Goal: Task Accomplishment & Management: Manage account settings

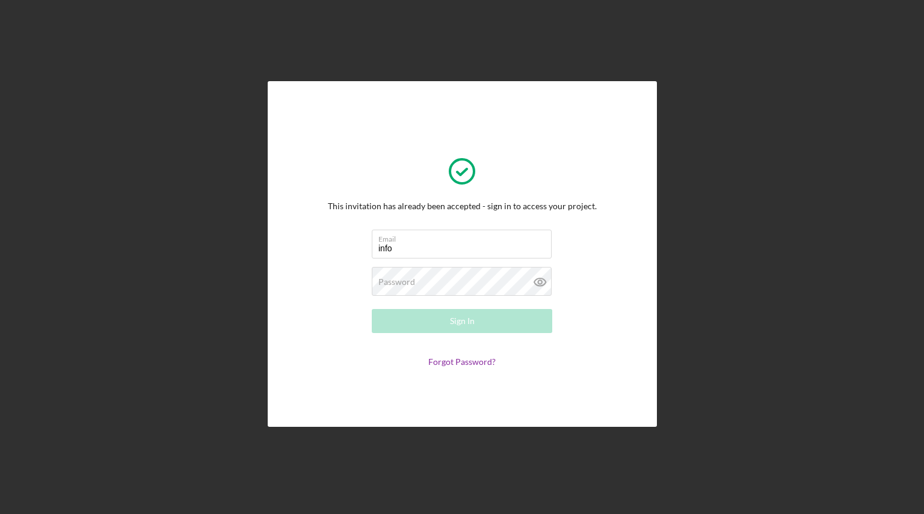
type input "[EMAIL_ADDRESS][DOMAIN_NAME]"
click at [502, 461] on div "This invitation has already been accepted - sign in to access your project. Ema…" at bounding box center [462, 254] width 912 height 508
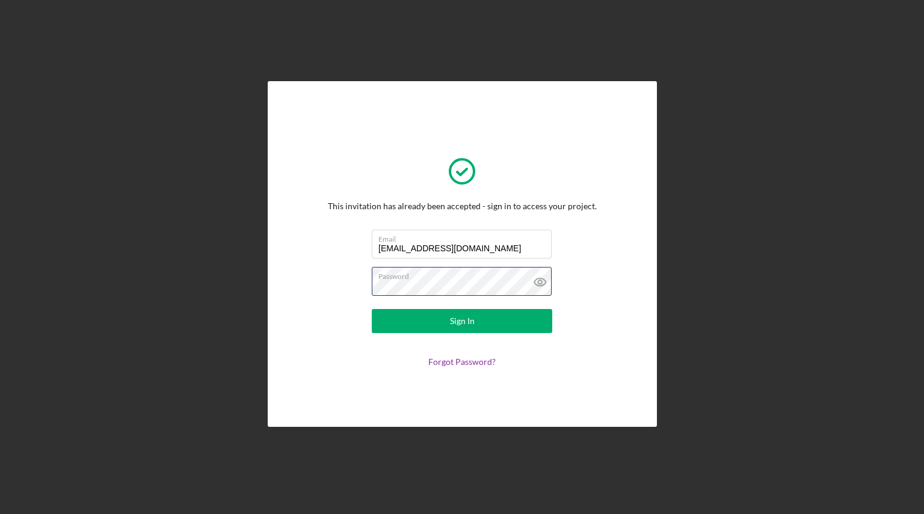
click at [372, 309] on button "Sign In" at bounding box center [462, 321] width 180 height 24
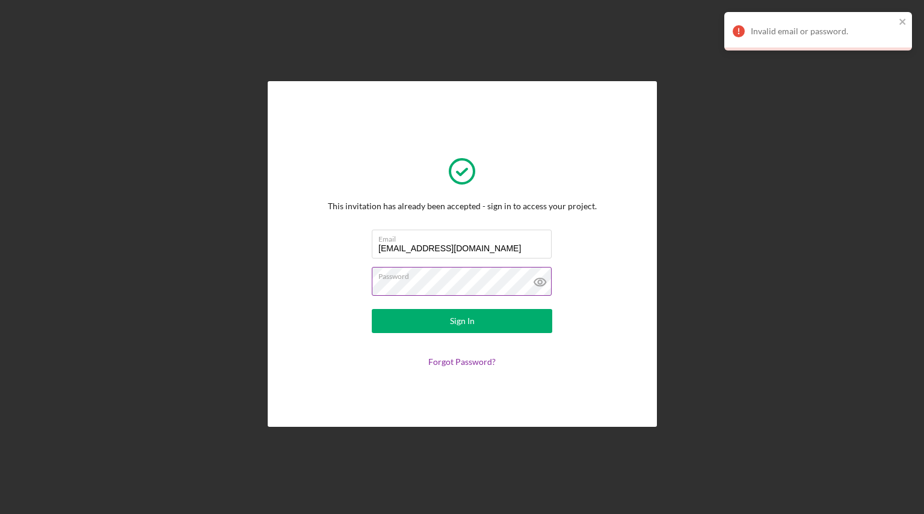
click at [541, 279] on icon at bounding box center [540, 282] width 30 height 30
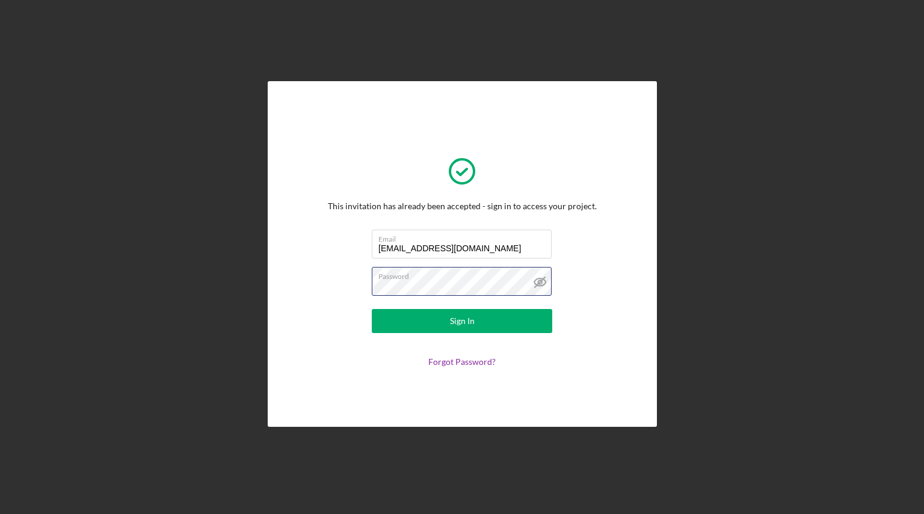
click at [315, 291] on div "This invitation has already been accepted - sign in to access your project. Ema…" at bounding box center [462, 253] width 329 height 285
click at [372, 309] on button "Sign In" at bounding box center [462, 321] width 180 height 24
click at [283, 297] on div "This invitation has already been accepted - sign in to access your project. Ema…" at bounding box center [462, 253] width 389 height 345
drag, startPoint x: 283, startPoint y: 297, endPoint x: 211, endPoint y: 321, distance: 76.5
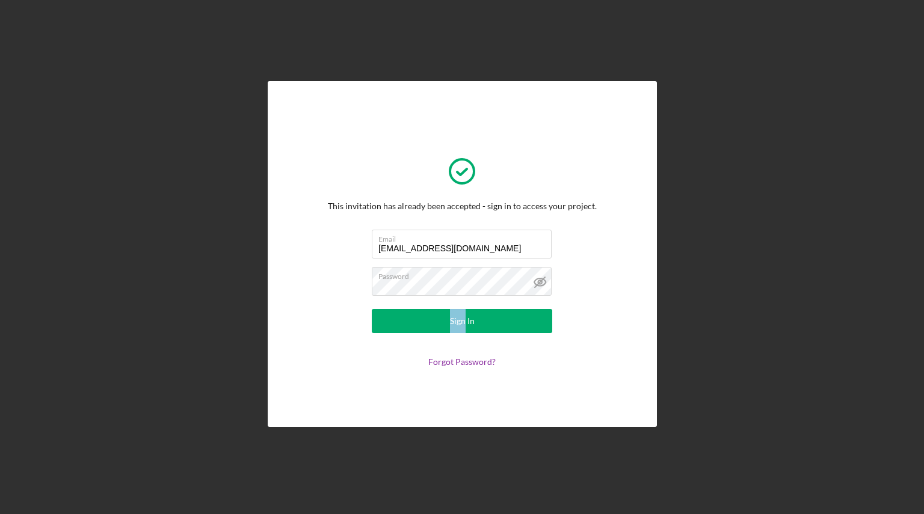
click at [211, 321] on div "This invitation has already been accepted - sign in to access your project. Ema…" at bounding box center [462, 254] width 912 height 508
click at [323, 289] on div "This invitation has already been accepted - sign in to access your project. Ema…" at bounding box center [462, 253] width 329 height 285
click at [372, 309] on button "Sign In" at bounding box center [462, 321] width 180 height 24
click at [472, 363] on link "Forgot Password?" at bounding box center [461, 362] width 67 height 10
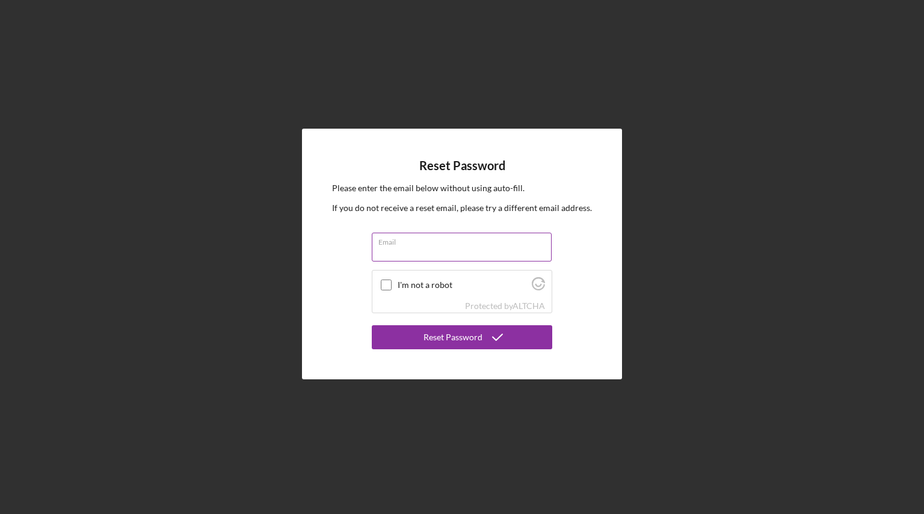
click at [430, 247] on input "Email" at bounding box center [462, 247] width 180 height 29
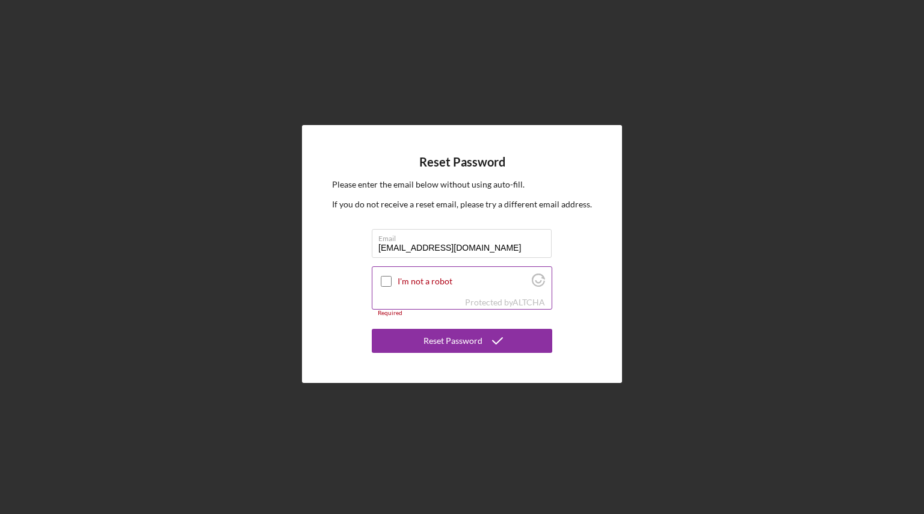
type input "info@nlhlogistics.com"
click at [383, 280] on input "I'm not a robot" at bounding box center [386, 281] width 11 height 11
checkbox input "true"
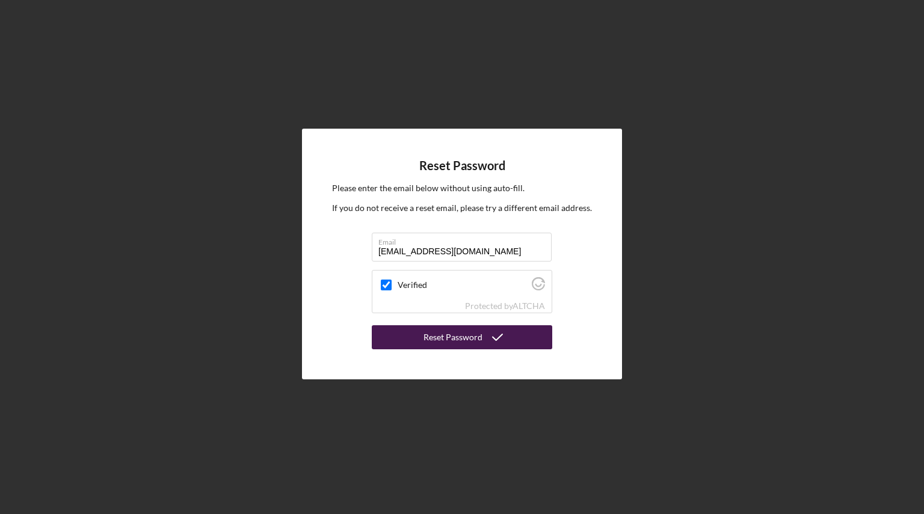
click at [419, 335] on button "Reset Password" at bounding box center [462, 337] width 180 height 24
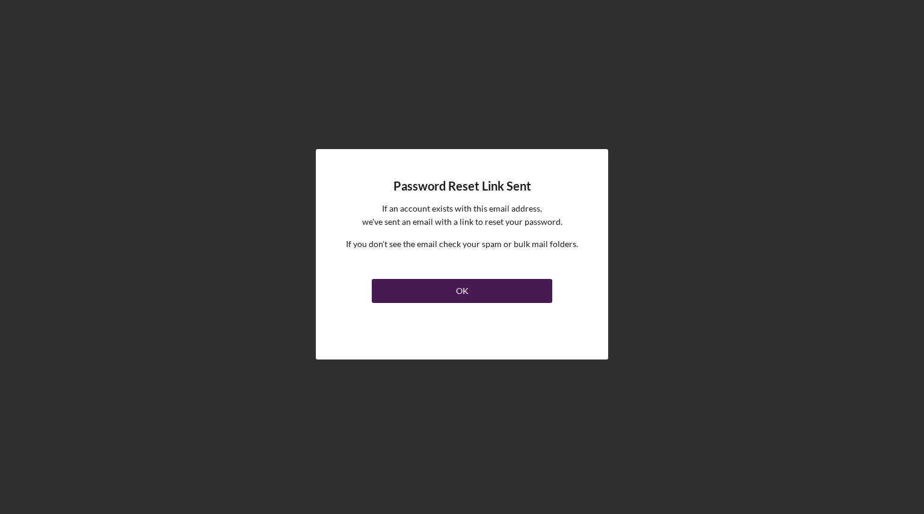
click at [437, 285] on button "OK" at bounding box center [462, 291] width 180 height 24
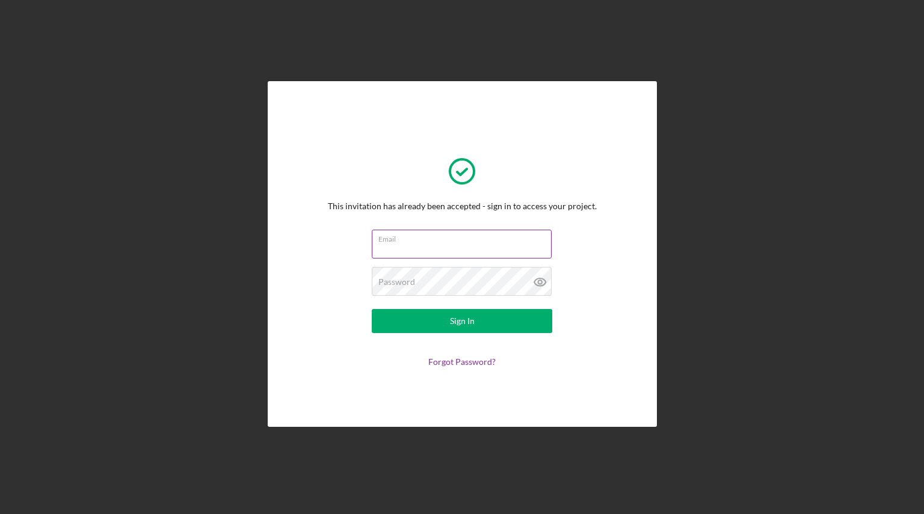
click at [424, 235] on div "Email" at bounding box center [462, 245] width 180 height 30
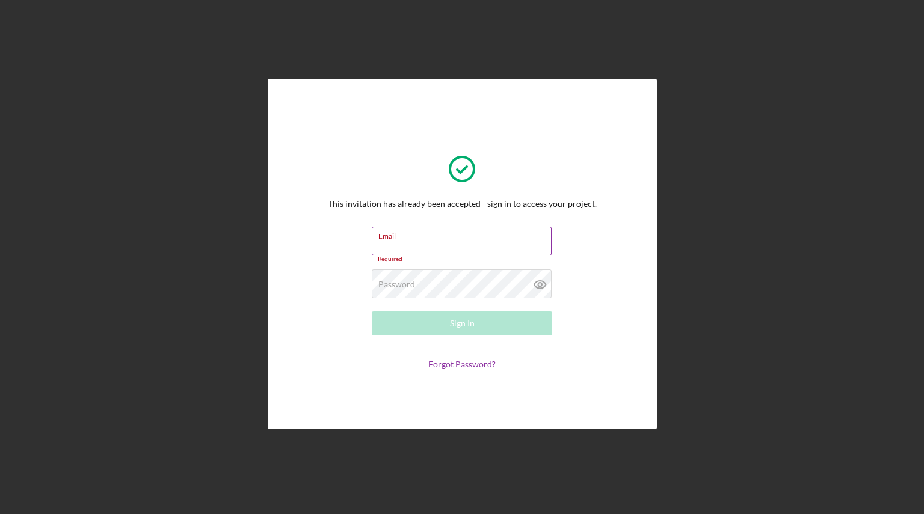
click at [424, 235] on div "Email Required" at bounding box center [462, 245] width 180 height 36
type input "[EMAIL_ADDRESS][DOMAIN_NAME]"
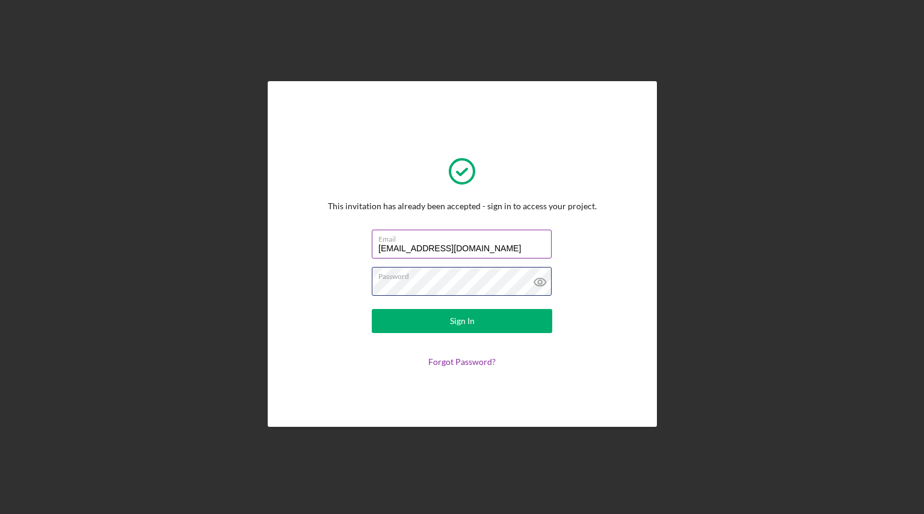
click at [372, 309] on button "Sign In" at bounding box center [462, 321] width 180 height 24
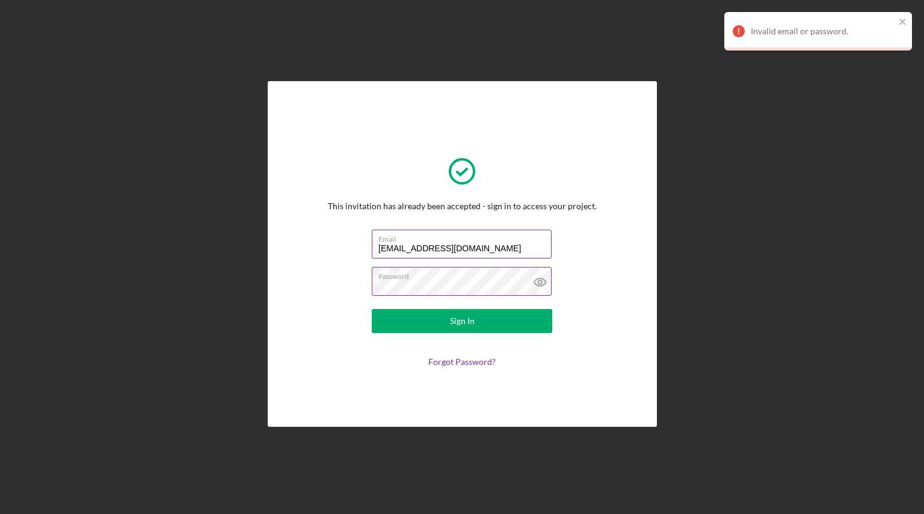
click at [544, 285] on icon at bounding box center [539, 283] width 11 height 8
click at [289, 283] on div "This invitation has already been accepted - sign in to access your project. Ema…" at bounding box center [462, 253] width 389 height 345
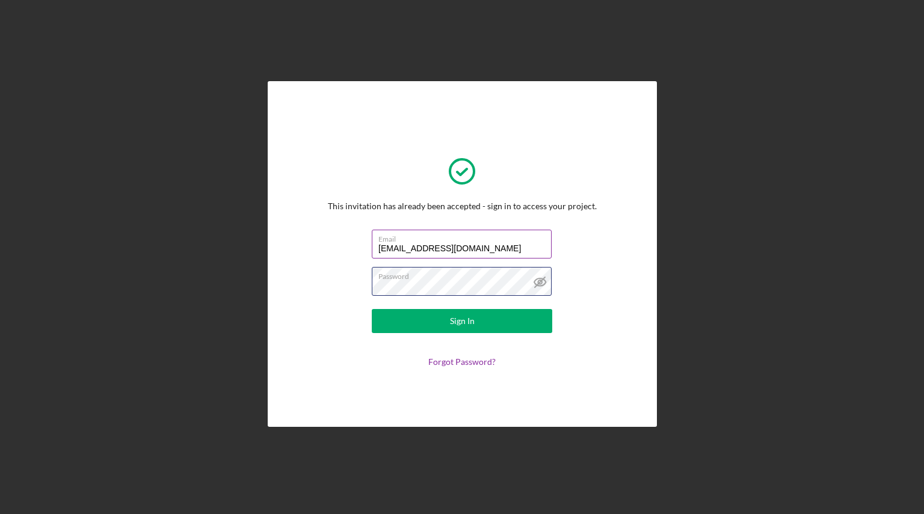
click at [372, 309] on button "Sign In" at bounding box center [462, 321] width 180 height 24
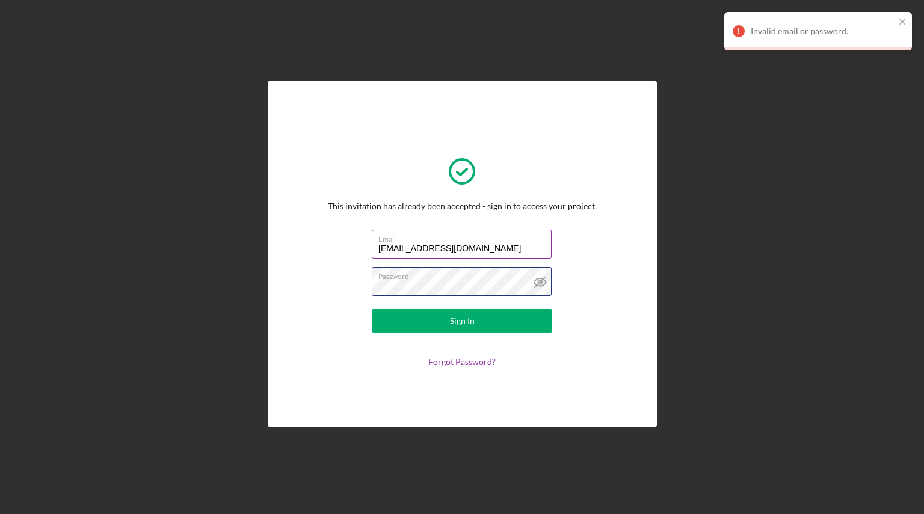
click at [372, 309] on button "Sign In" at bounding box center [462, 321] width 180 height 24
